Goal: Task Accomplishment & Management: Manage account settings

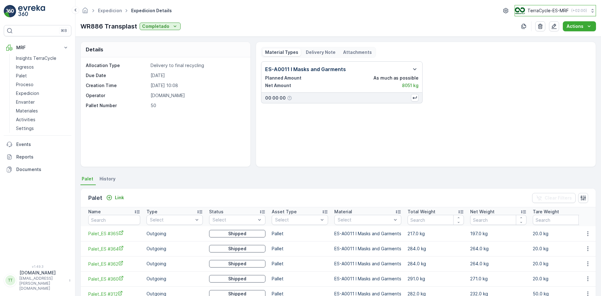
scroll to position [330, 0]
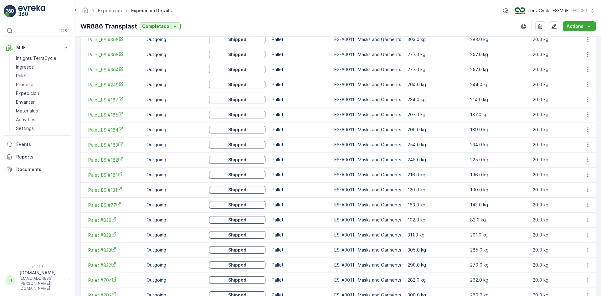
click at [541, 9] on p "TerraCycle-ES-MRF" at bounding box center [548, 11] width 41 height 6
type input "nl"
click at [540, 44] on span "Europe/[GEOGRAPHIC_DATA] (+02:00)" at bounding box center [554, 44] width 70 height 5
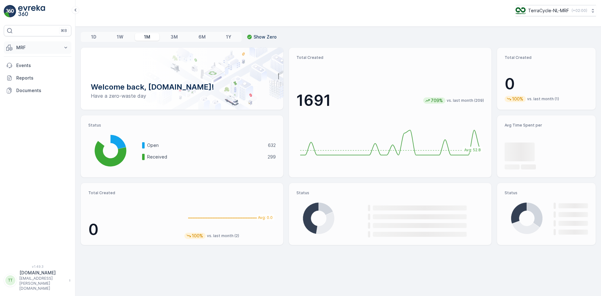
click at [36, 46] on p "MRF" at bounding box center [37, 47] width 43 height 6
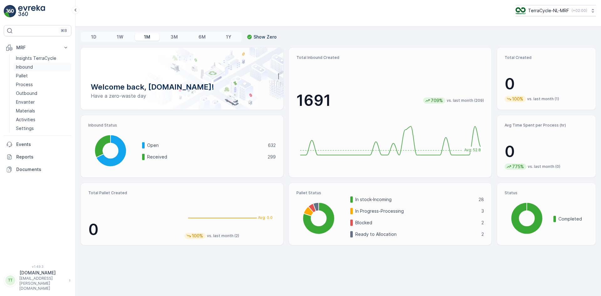
click at [31, 65] on p "Inbound" at bounding box center [24, 67] width 17 height 6
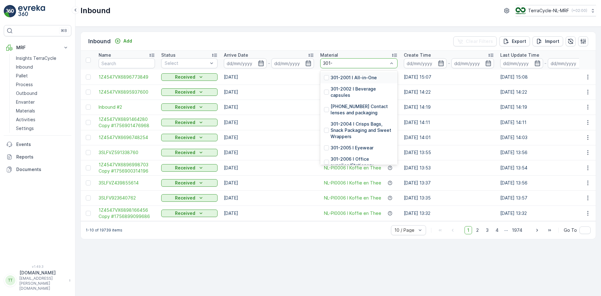
type input "301"
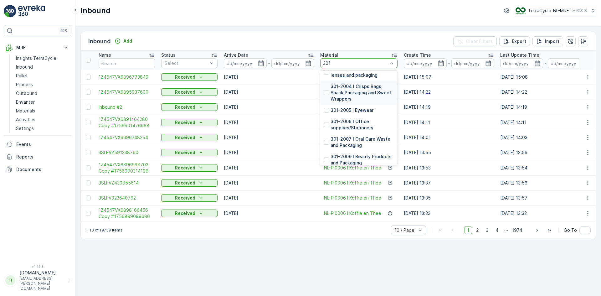
scroll to position [376, 0]
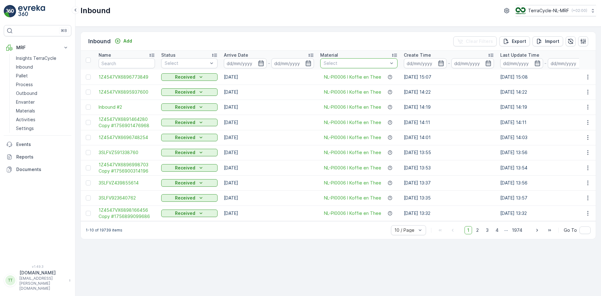
drag, startPoint x: 339, startPoint y: 60, endPoint x: 322, endPoint y: 63, distance: 17.7
click at [322, 63] on div "Select" at bounding box center [358, 63] width 77 height 10
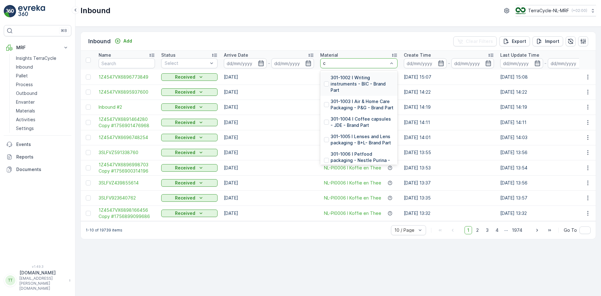
type input "cy"
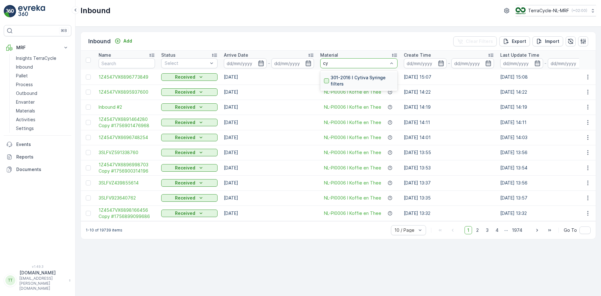
click at [325, 80] on div at bounding box center [326, 80] width 5 height 5
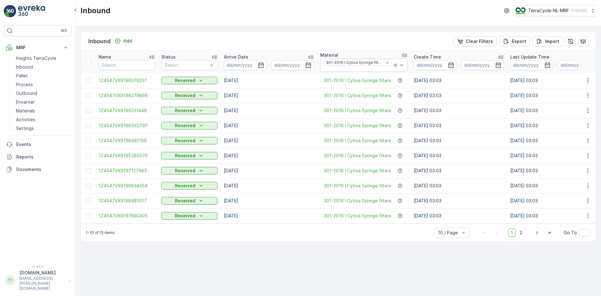
click at [501, 56] on icon at bounding box center [501, 57] width 6 height 6
click at [501, 55] on icon at bounding box center [501, 57] width 6 height 6
click at [26, 77] on p "Pallet" at bounding box center [22, 76] width 12 height 6
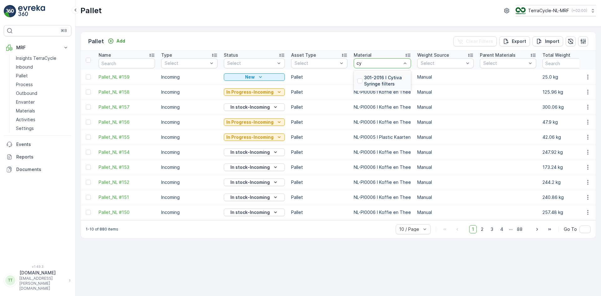
type input "cyt"
click at [358, 79] on div at bounding box center [360, 80] width 5 height 5
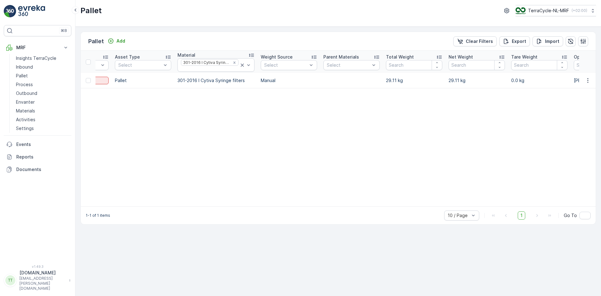
scroll to position [0, 170]
drag, startPoint x: 179, startPoint y: 81, endPoint x: 247, endPoint y: 82, distance: 68.0
click at [247, 82] on td "301-2016 I Cytiva Syringe filters" at bounding box center [217, 80] width 83 height 15
click at [29, 111] on p "Materials" at bounding box center [25, 111] width 19 height 6
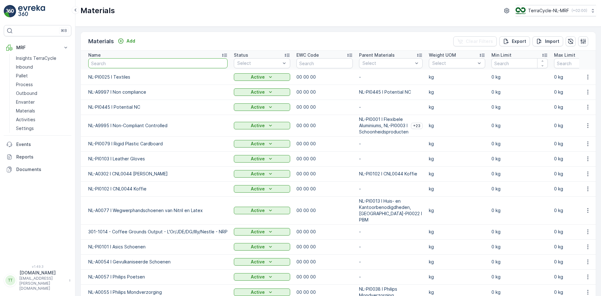
click at [126, 64] on input "text" at bounding box center [157, 63] width 139 height 10
type input "cy"
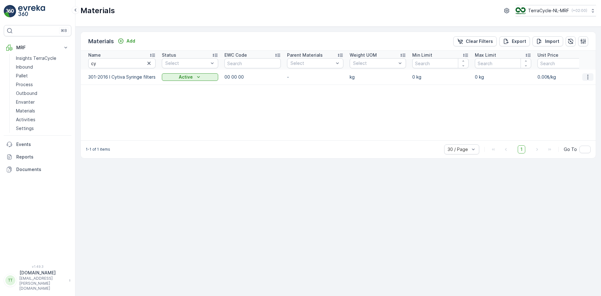
click at [590, 78] on icon "button" at bounding box center [588, 77] width 6 height 6
click at [577, 86] on span "Edit Material" at bounding box center [567, 86] width 26 height 6
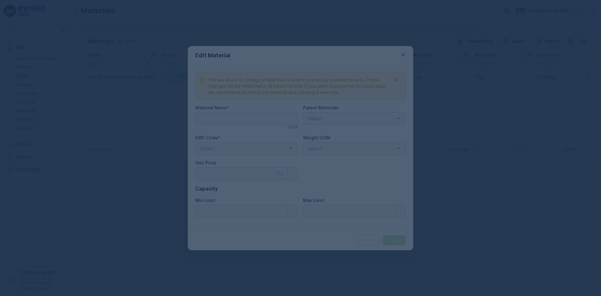
type Name "301-2016 I Cytiva Syringe filters"
type Price "0"
type Limit "0"
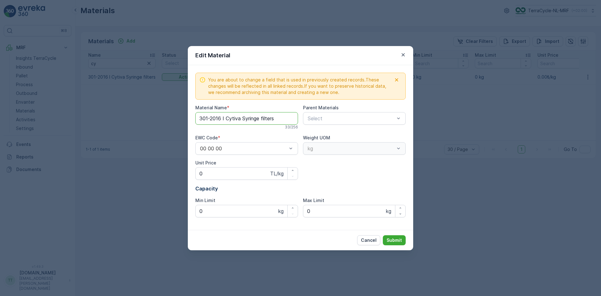
click at [197, 118] on Name "301-2016 I Cytiva Syringe filters" at bounding box center [246, 118] width 103 height 13
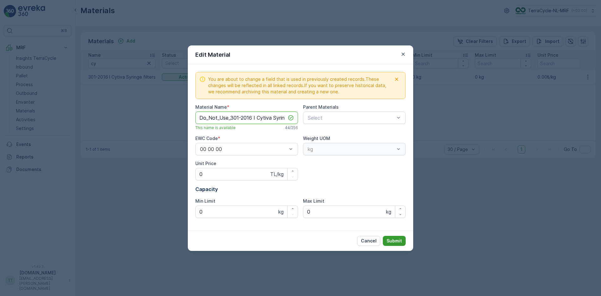
type Name "Do_Not_Use_301-2016 I Cytiva Syringe filters"
click at [397, 241] on p "Submit" at bounding box center [394, 241] width 15 height 6
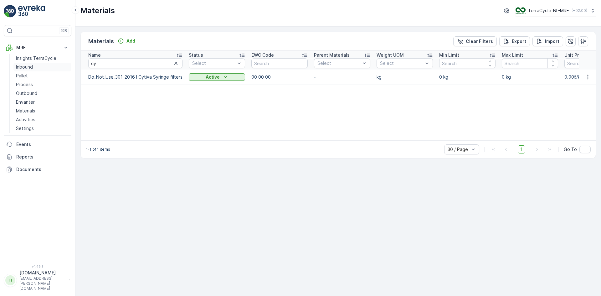
click at [33, 68] on p "Inbound" at bounding box center [24, 67] width 17 height 6
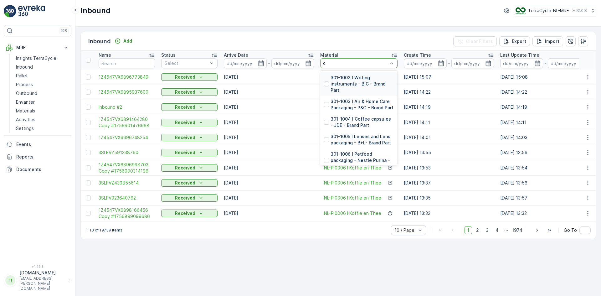
type input "cy"
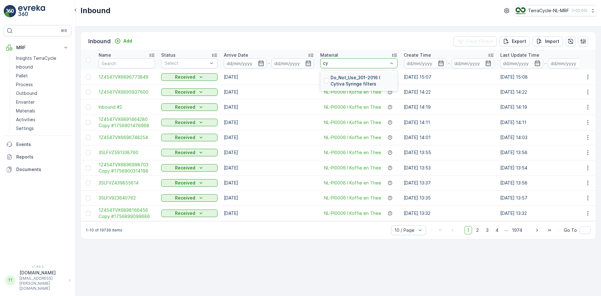
click at [339, 78] on p "Do_Not_Use_301-2016 I Cytiva Syringe filters" at bounding box center [362, 81] width 63 height 13
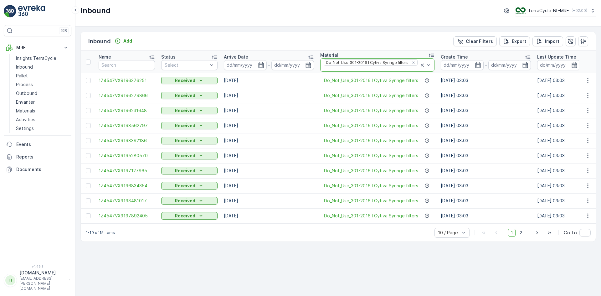
click at [419, 62] on icon at bounding box center [422, 65] width 6 height 6
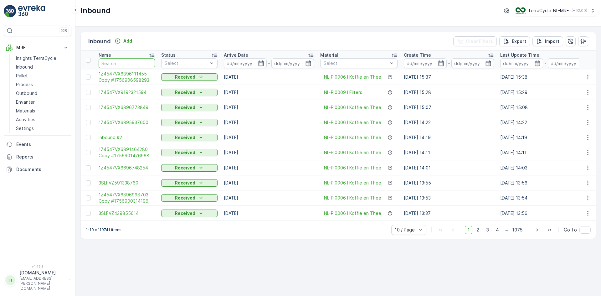
click at [105, 65] on input "text" at bounding box center [127, 63] width 56 height 10
click at [16, 77] on p "Pallet" at bounding box center [22, 76] width 12 height 6
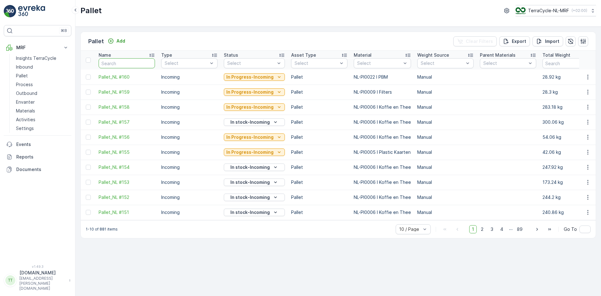
click at [119, 63] on input "text" at bounding box center [127, 63] width 56 height 10
type input "r#"
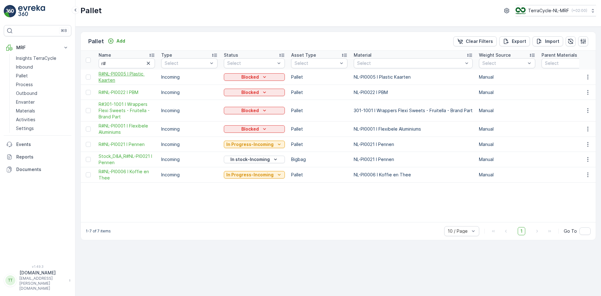
click at [113, 76] on span "R#NL-PI0005 I Plastic Kaarten" at bounding box center [127, 77] width 56 height 13
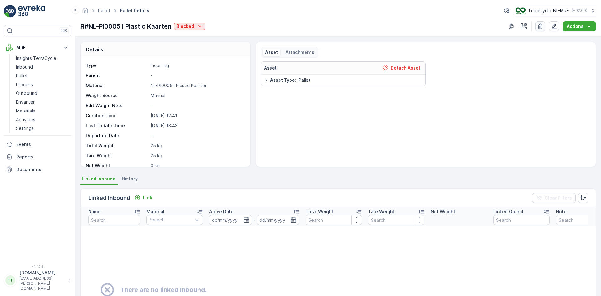
click at [541, 28] on icon "button" at bounding box center [541, 26] width 6 height 6
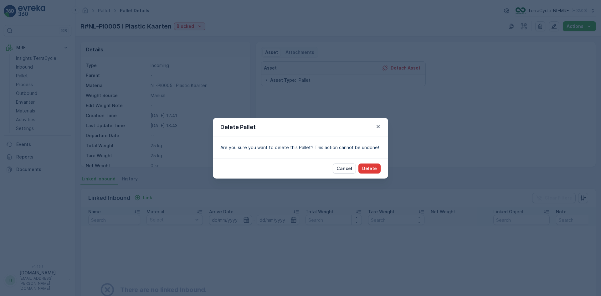
click at [368, 165] on button "Delete" at bounding box center [370, 169] width 22 height 10
